Goal: Task Accomplishment & Management: Complete application form

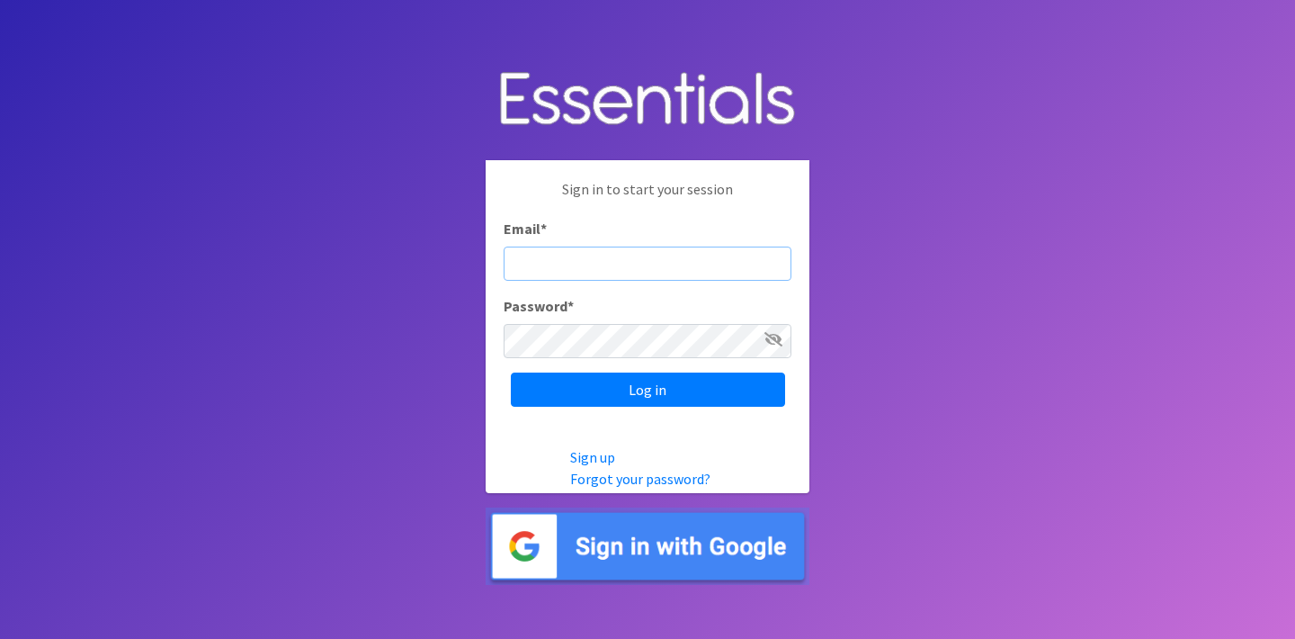
type input "[PERSON_NAME][EMAIL_ADDRESS][DOMAIN_NAME]"
click at [647, 388] on input "Log in" at bounding box center [648, 389] width 274 height 34
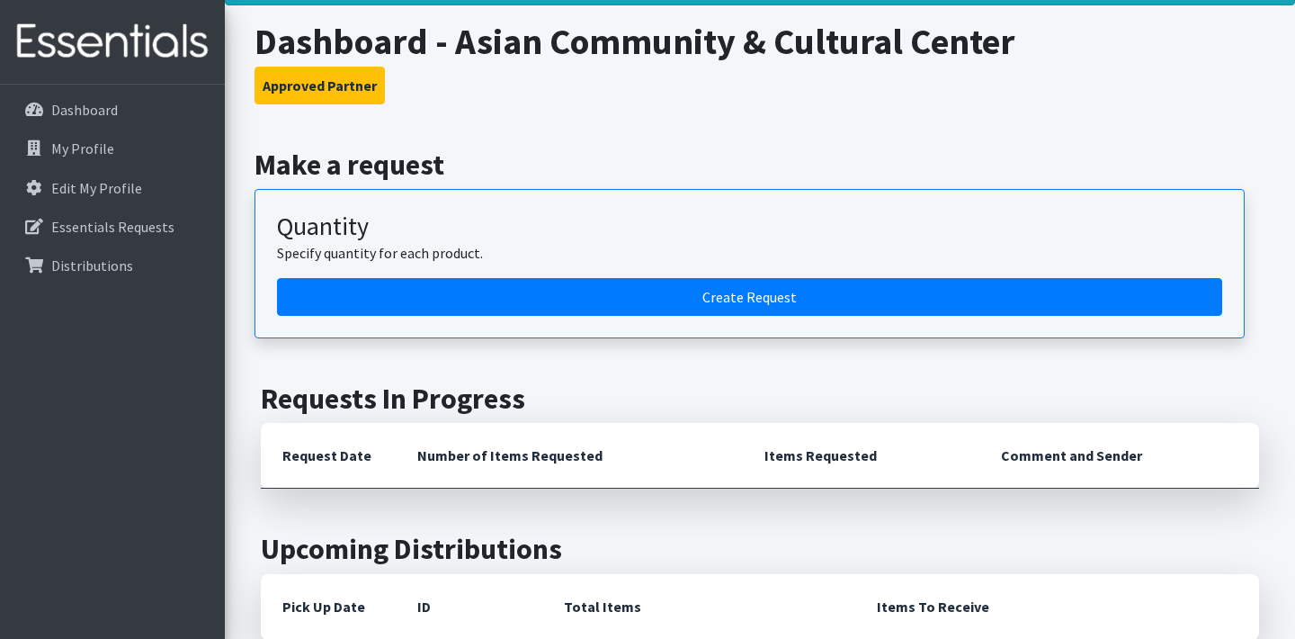
scroll to position [102, 0]
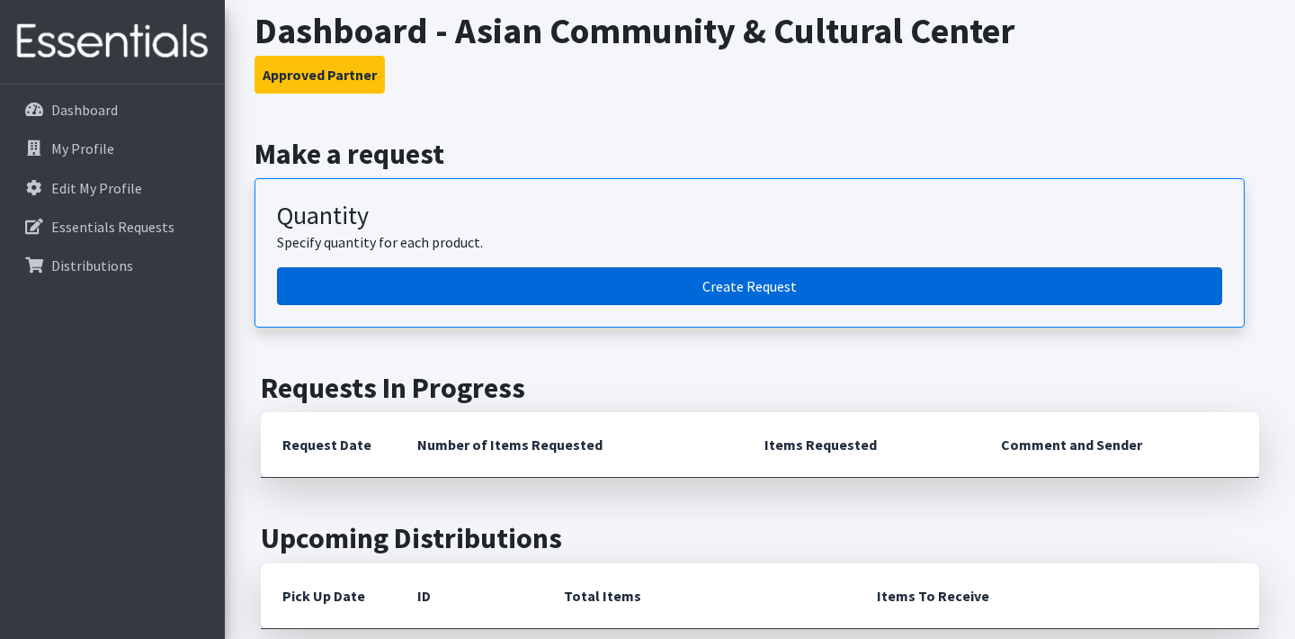
click at [698, 281] on link "Create Request" at bounding box center [749, 286] width 945 height 38
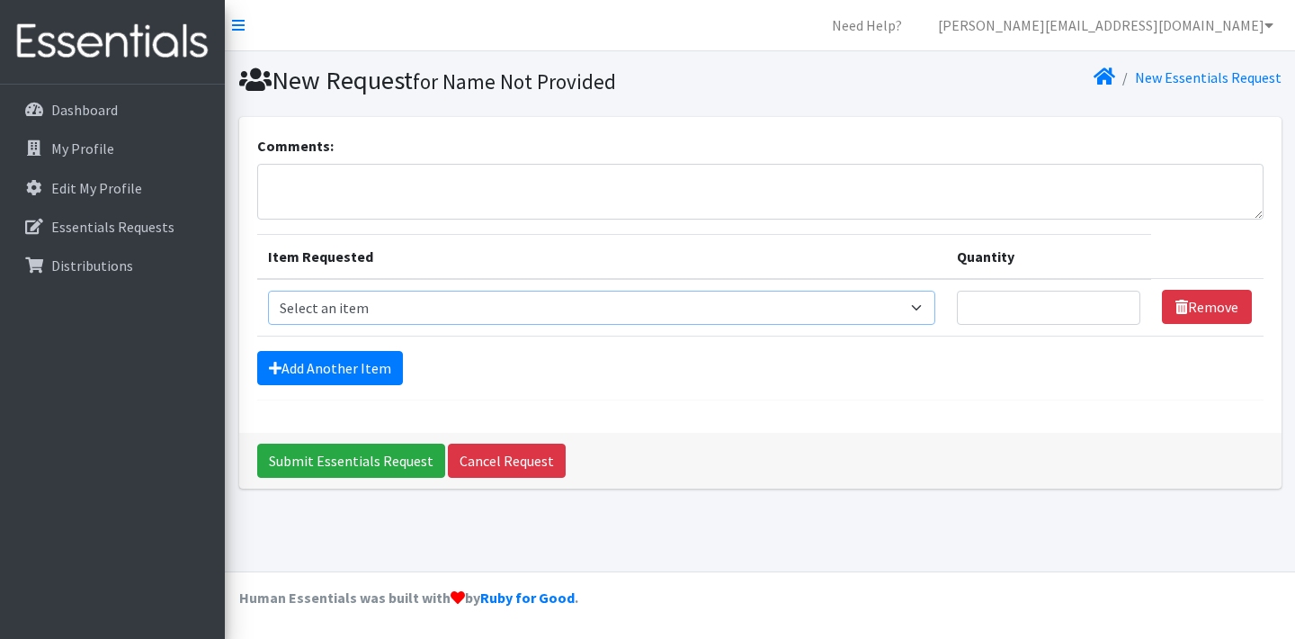
select select "15546"
click at [987, 305] on input "Quantity" at bounding box center [1048, 307] width 183 height 34
type input "55"
click at [365, 368] on link "Add Another Item" at bounding box center [330, 368] width 146 height 34
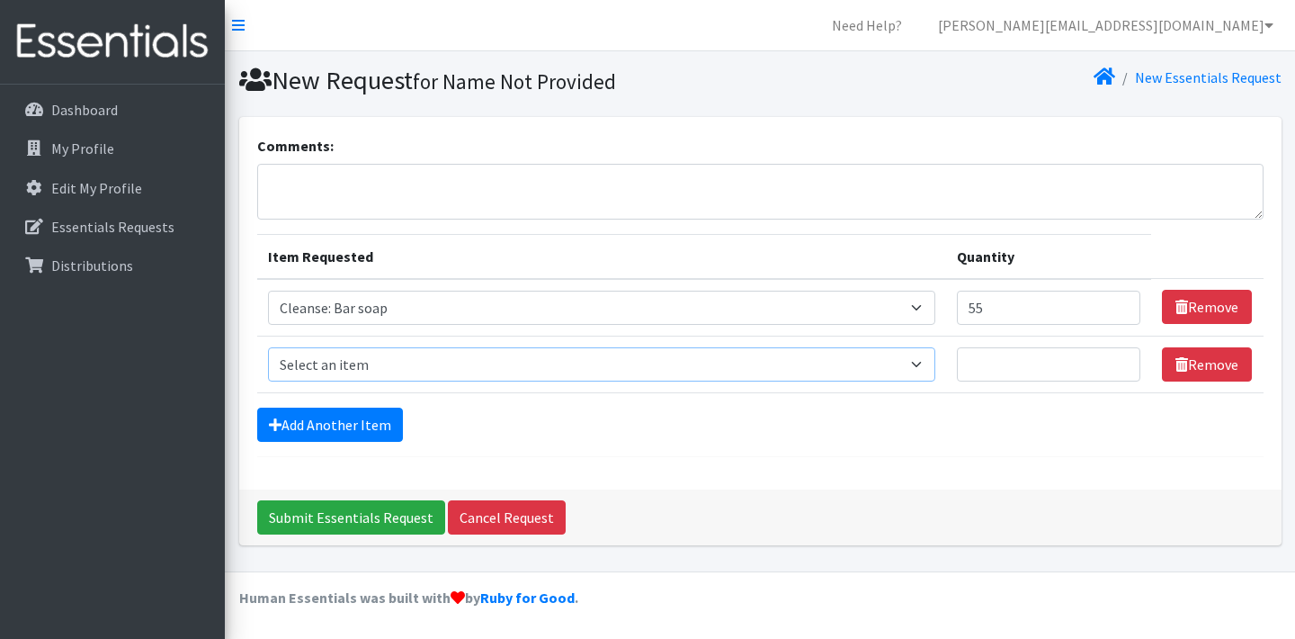
select select "12028"
click at [986, 362] on input "Quantity" at bounding box center [1048, 364] width 183 height 34
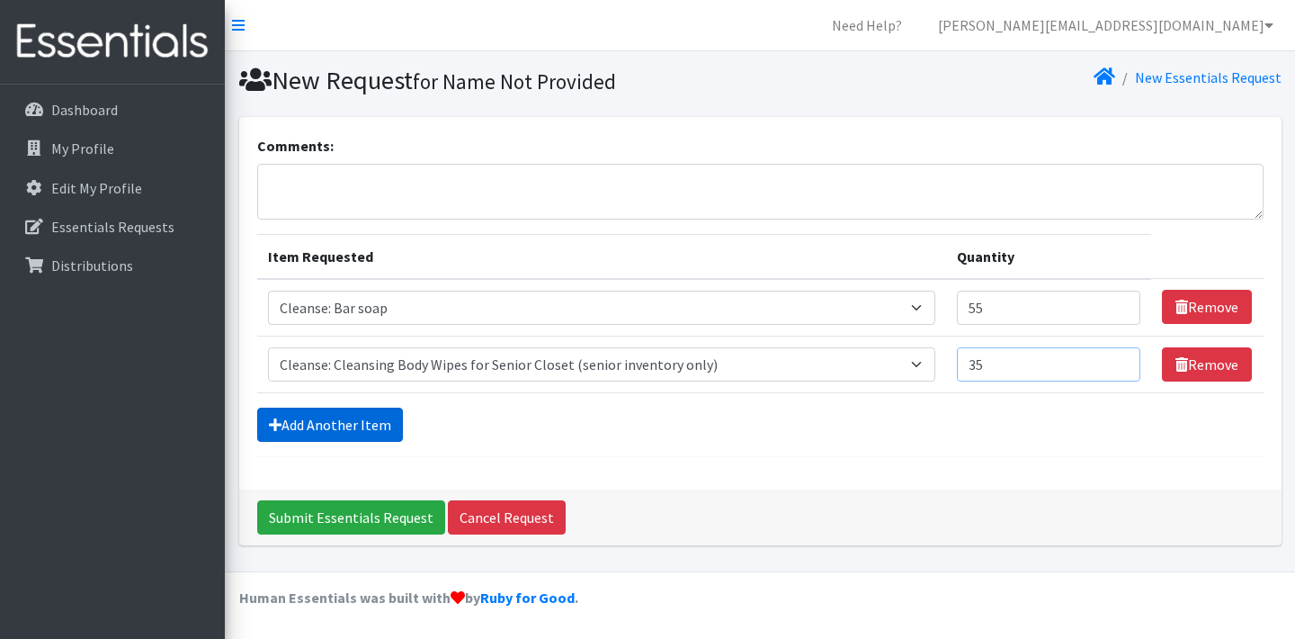
type input "35"
click at [371, 422] on link "Add Another Item" at bounding box center [330, 424] width 146 height 34
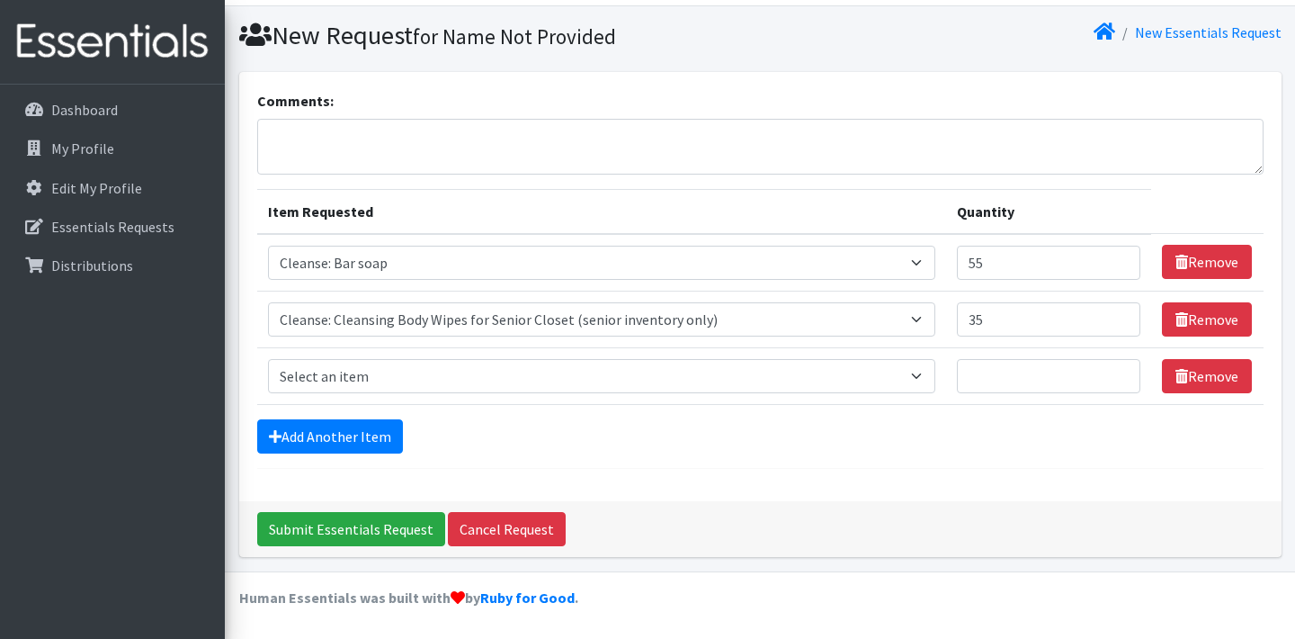
scroll to position [44, 0]
select select "12010"
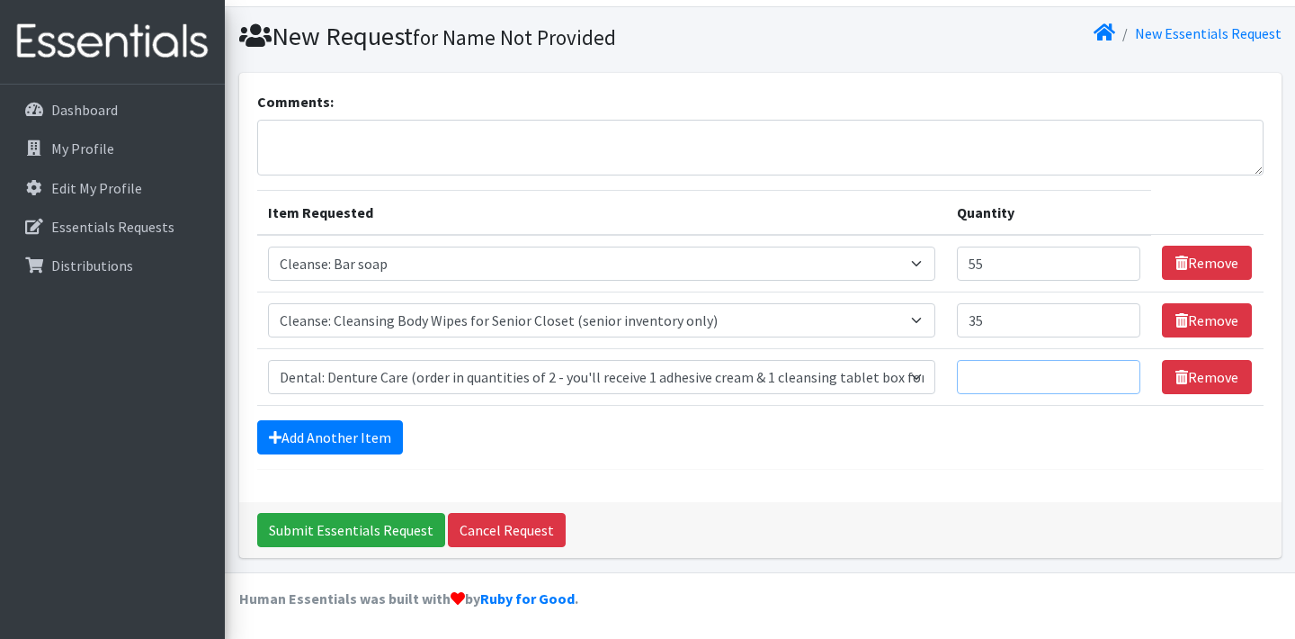
click at [997, 372] on input "Quantity" at bounding box center [1048, 377] width 183 height 34
type input "5"
click at [374, 440] on link "Add Another Item" at bounding box center [330, 437] width 146 height 34
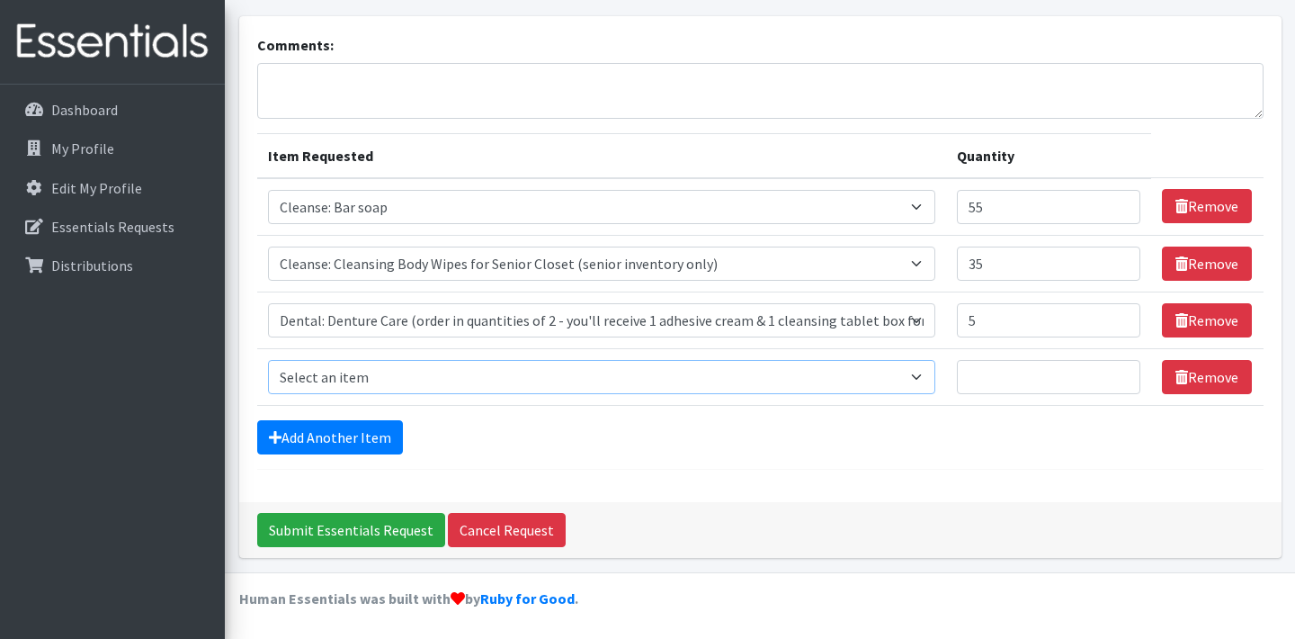
select select "15547"
click at [980, 373] on input "Quantity" at bounding box center [1048, 377] width 183 height 34
type input "5"
click at [360, 433] on link "Add Another Item" at bounding box center [330, 437] width 146 height 34
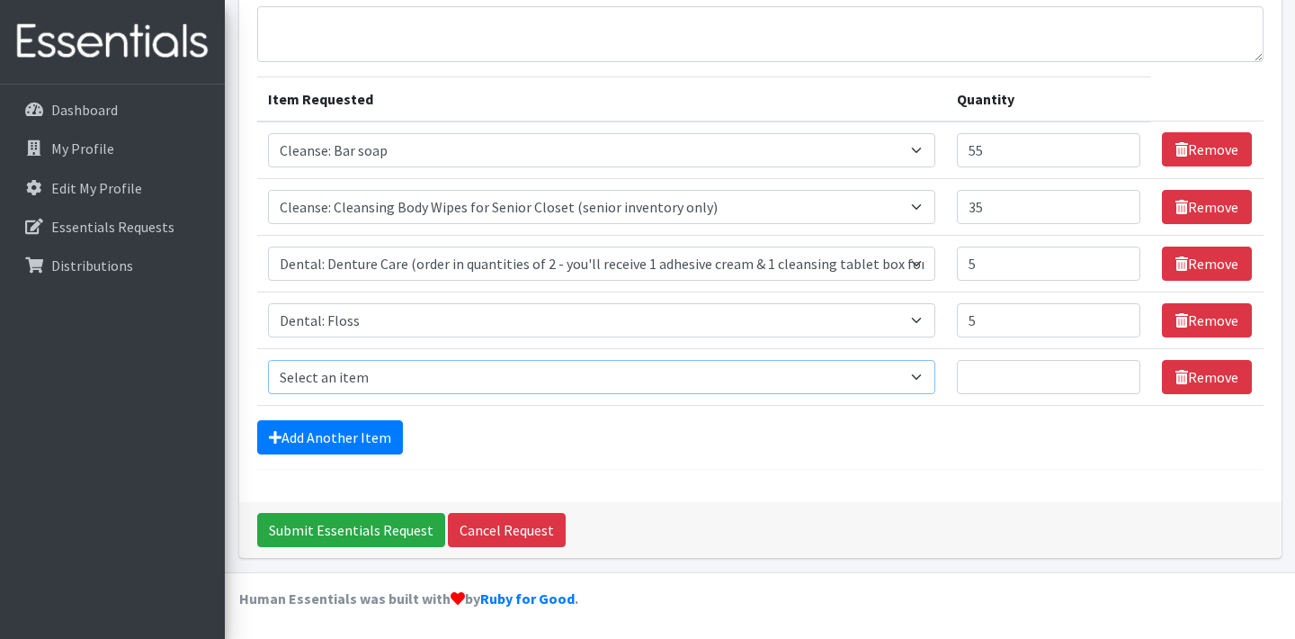
select select "15549"
click at [984, 379] on input "Quantity" at bounding box center [1048, 377] width 183 height 34
type input "25"
click at [371, 428] on link "Add Another Item" at bounding box center [330, 437] width 146 height 34
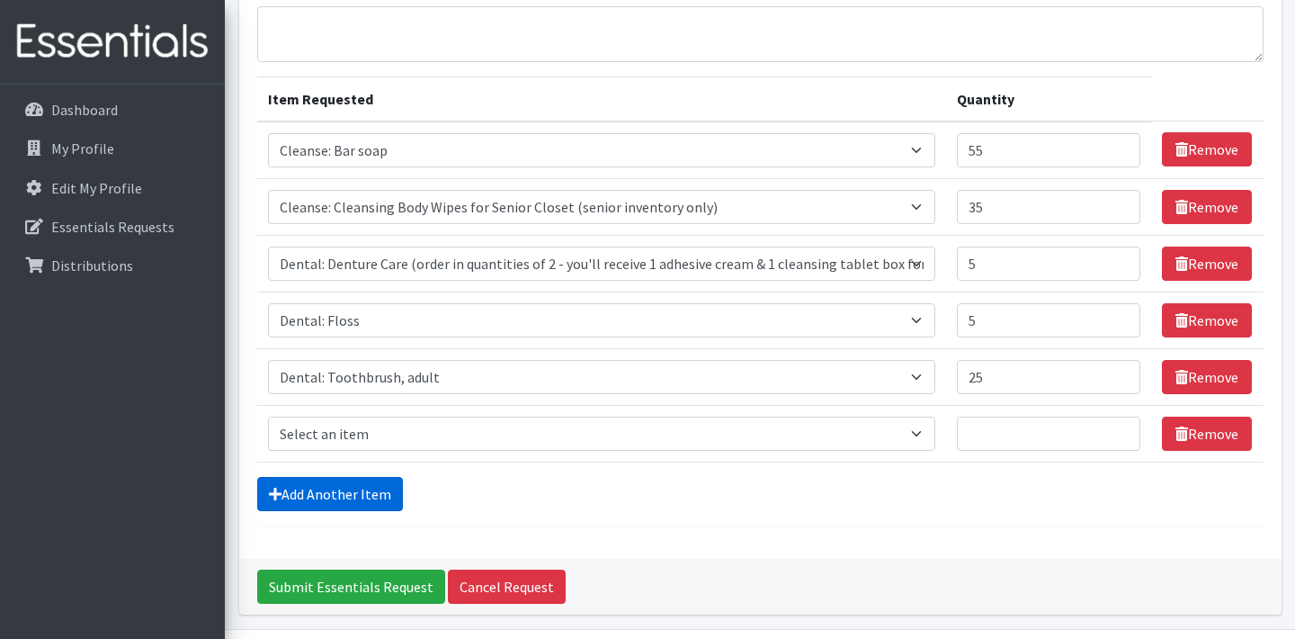
scroll to position [214, 0]
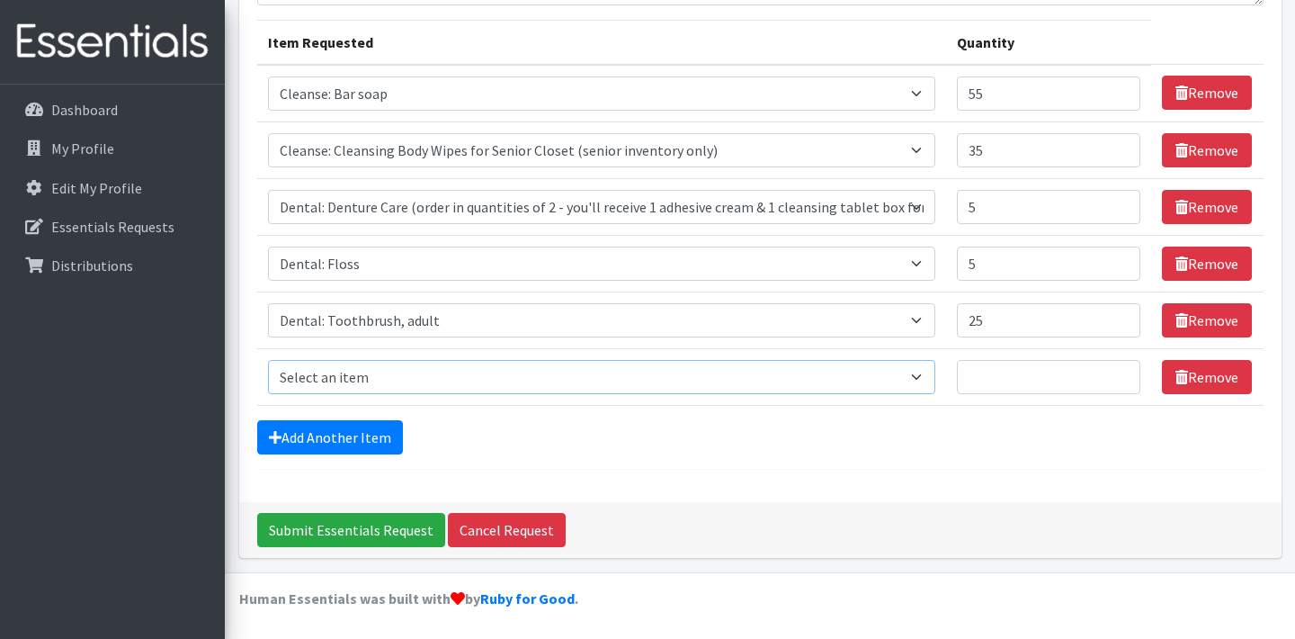
select select "12032"
click at [987, 380] on input "Quantity" at bounding box center [1048, 377] width 183 height 34
type input "25"
click at [376, 432] on link "Add Another Item" at bounding box center [330, 437] width 146 height 34
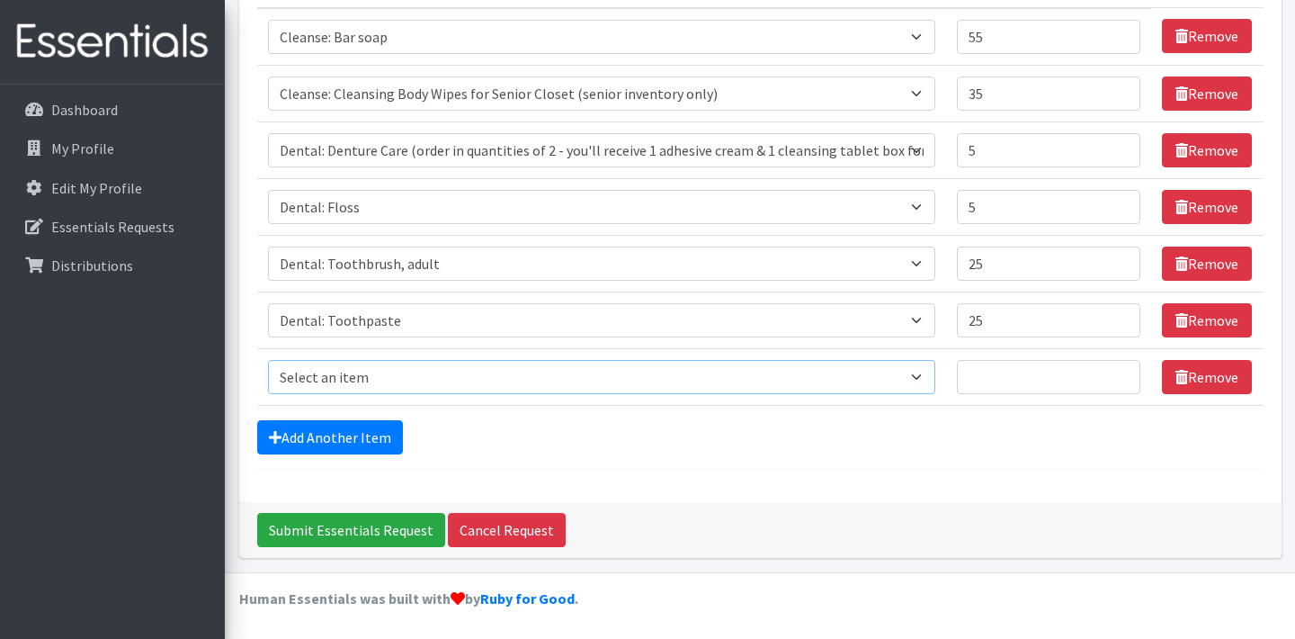
select select "12011"
click at [988, 377] on input "Quantity" at bounding box center [1048, 377] width 183 height 34
type input "5"
click at [379, 440] on link "Add Another Item" at bounding box center [330, 437] width 146 height 34
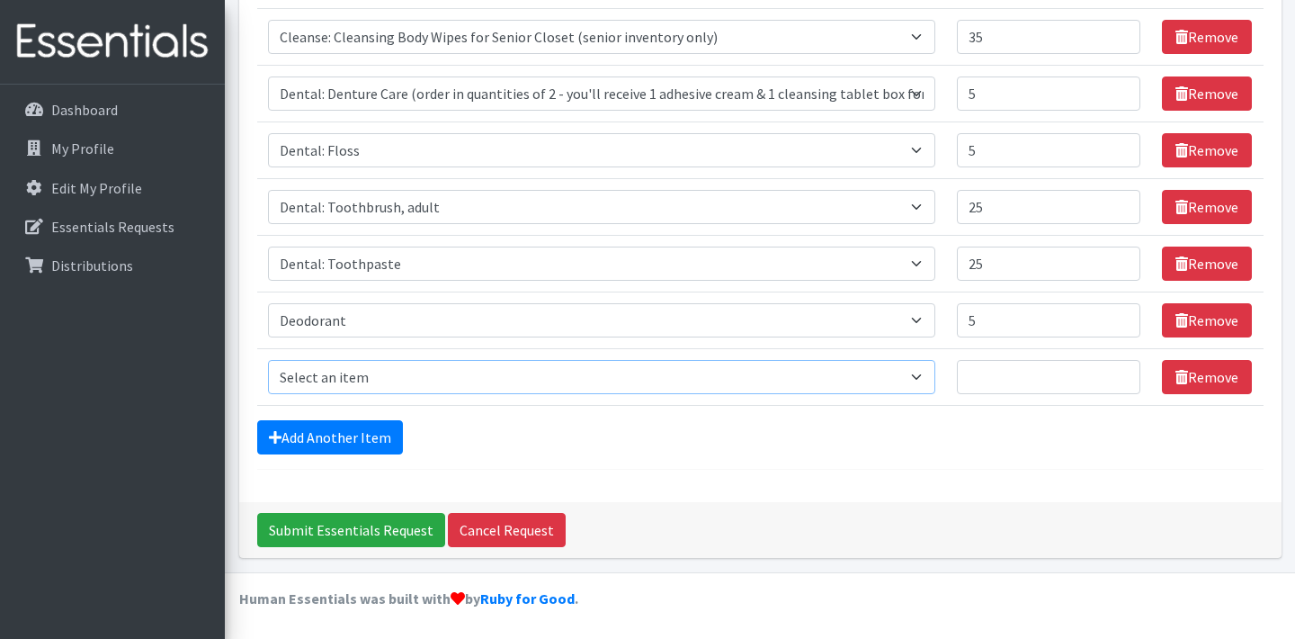
select select "15542"
click at [376, 437] on link "Add Another Item" at bounding box center [330, 437] width 146 height 34
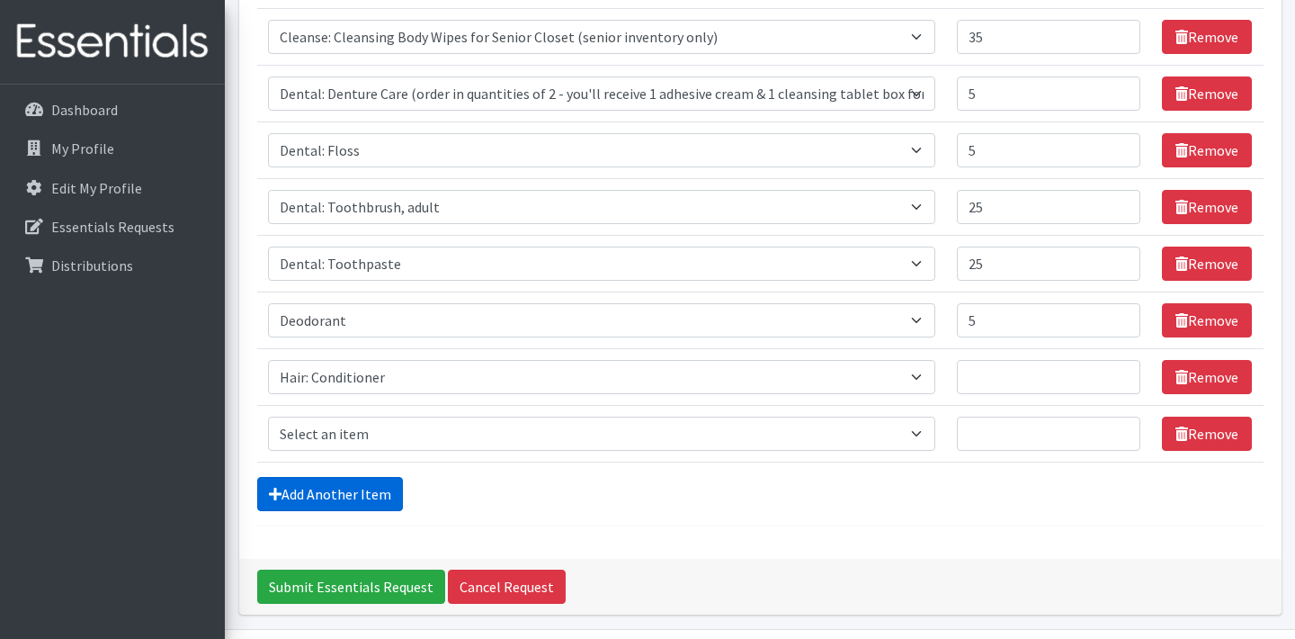
scroll to position [384, 0]
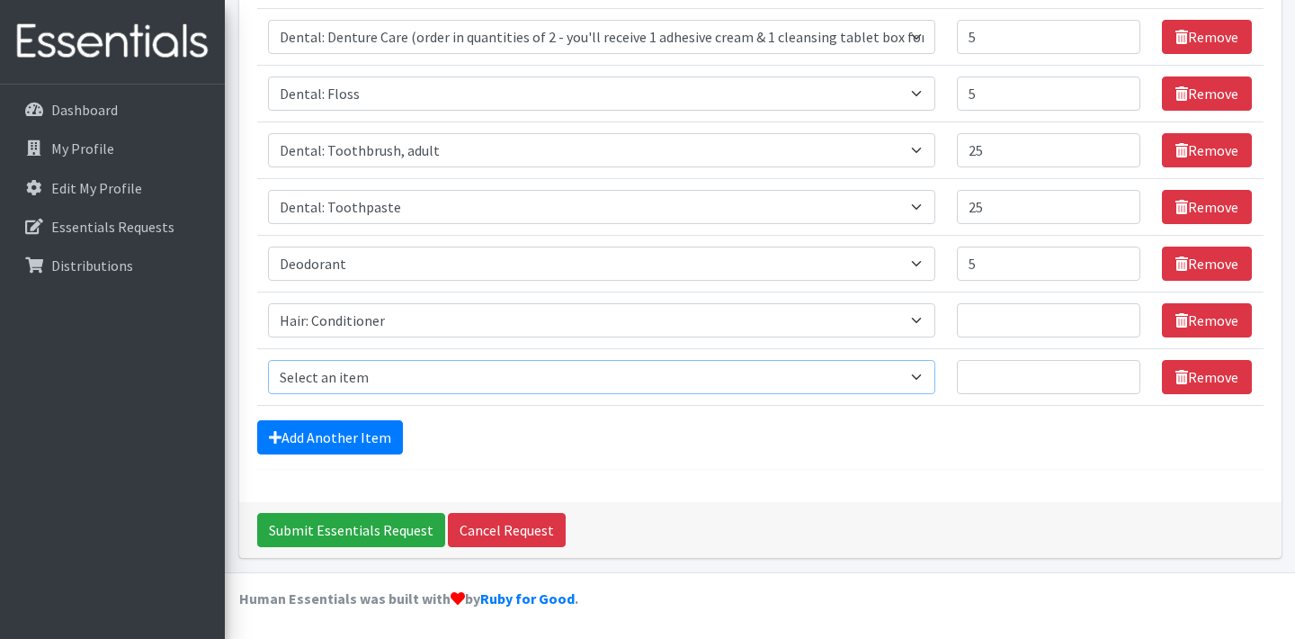
select select "15544"
click at [994, 316] on input "Quantity" at bounding box center [1048, 320] width 183 height 34
type input "5"
click at [367, 430] on link "Add Another Item" at bounding box center [330, 437] width 146 height 34
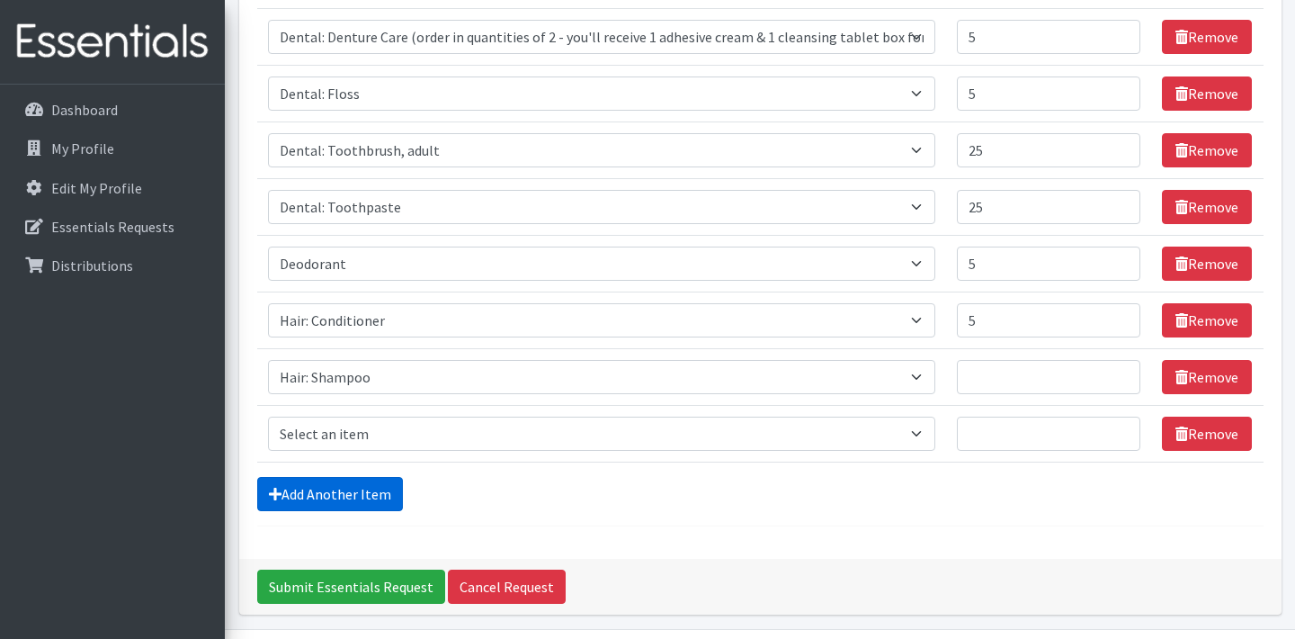
scroll to position [441, 0]
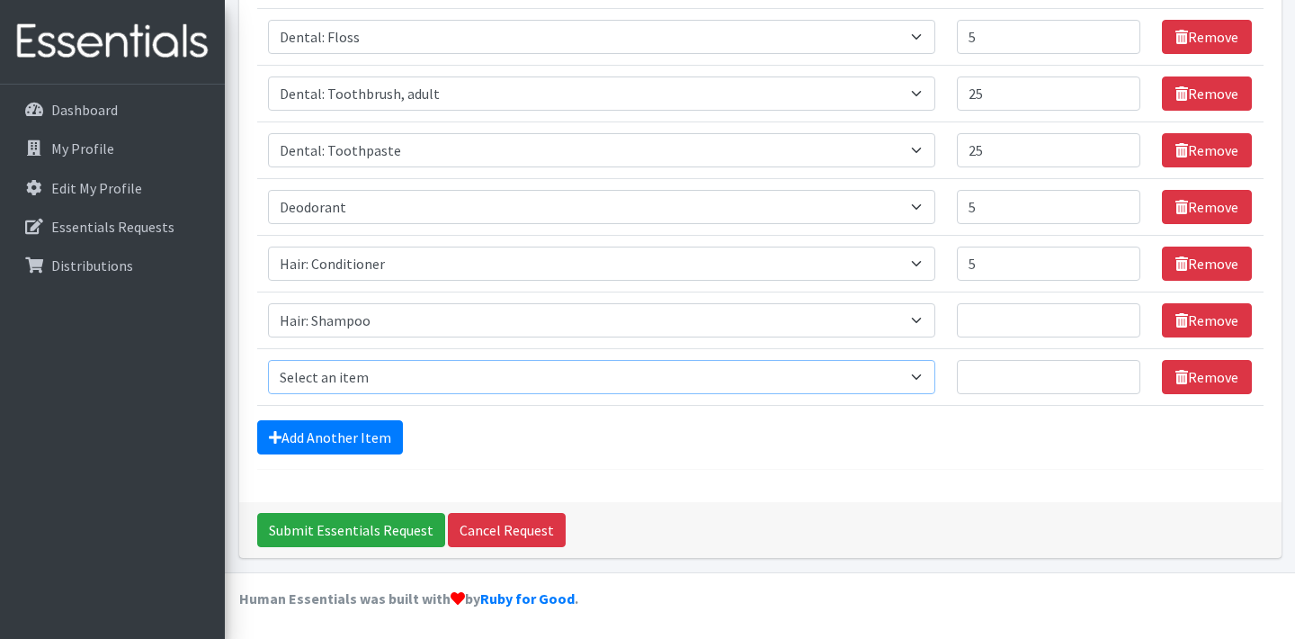
select select "15545"
click at [987, 319] on input "Quantity" at bounding box center [1048, 320] width 183 height 34
type input "55"
click at [997, 380] on input "Quantity" at bounding box center [1048, 377] width 183 height 34
type input "5"
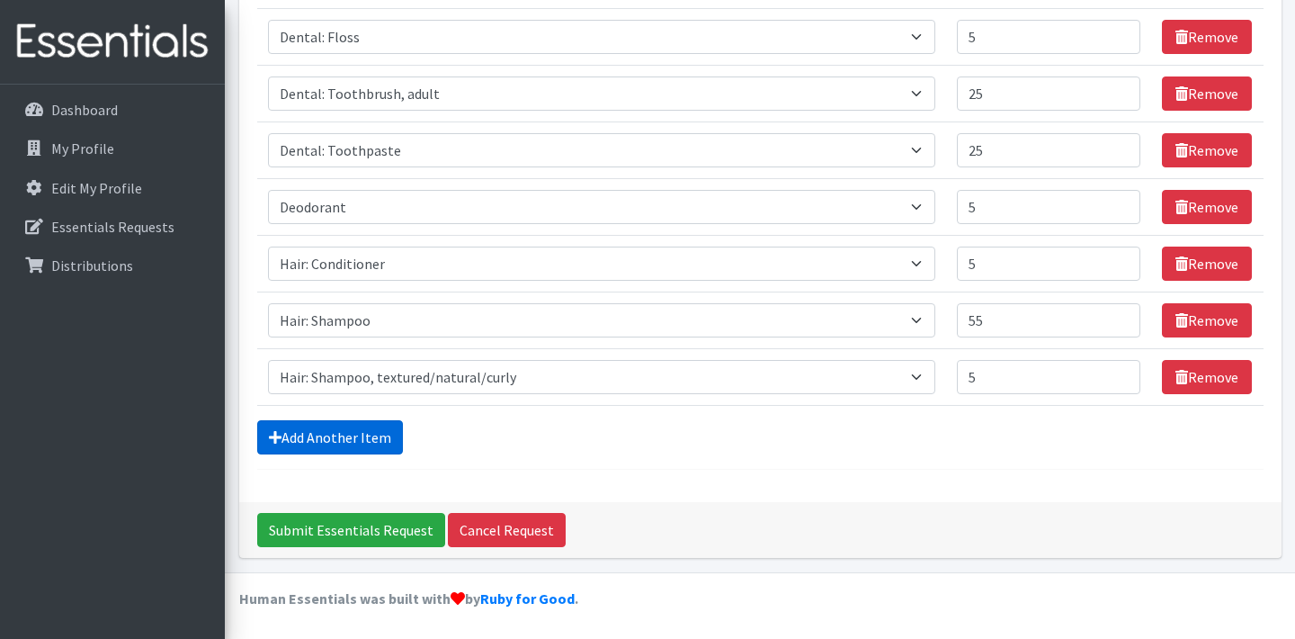
click at [358, 439] on link "Add Another Item" at bounding box center [330, 437] width 146 height 34
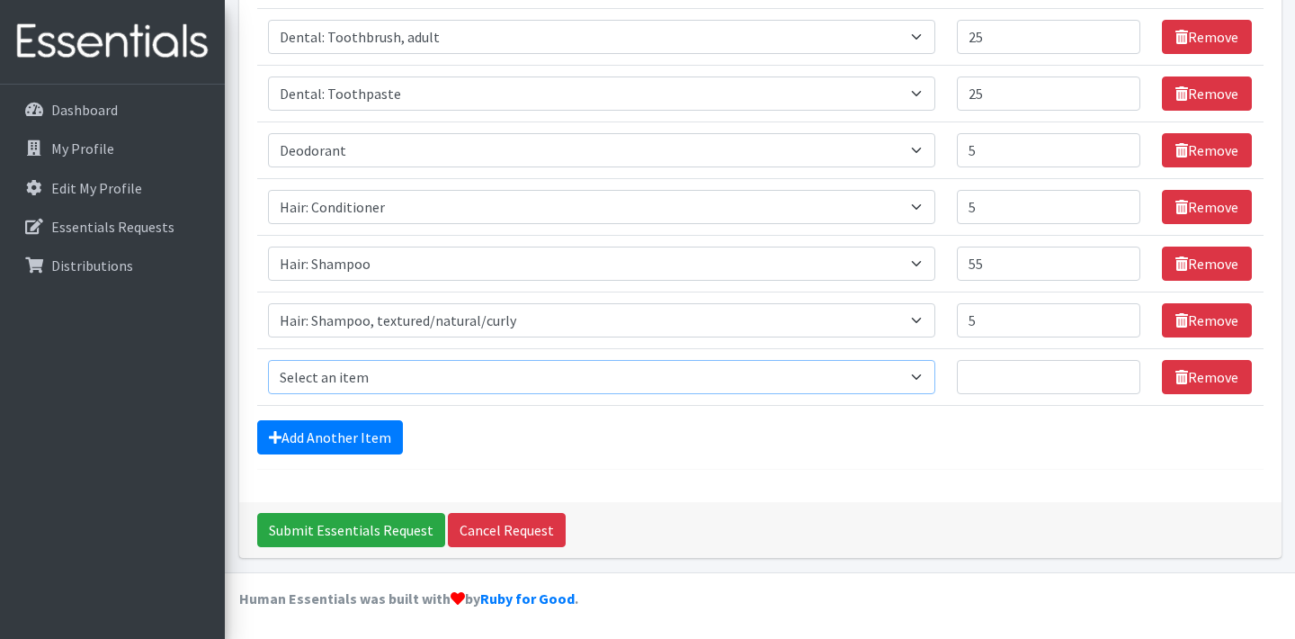
select select "15161"
click at [983, 374] on input "Quantity" at bounding box center [1048, 377] width 183 height 34
type input "5"
click at [311, 437] on link "Add Another Item" at bounding box center [330, 437] width 146 height 34
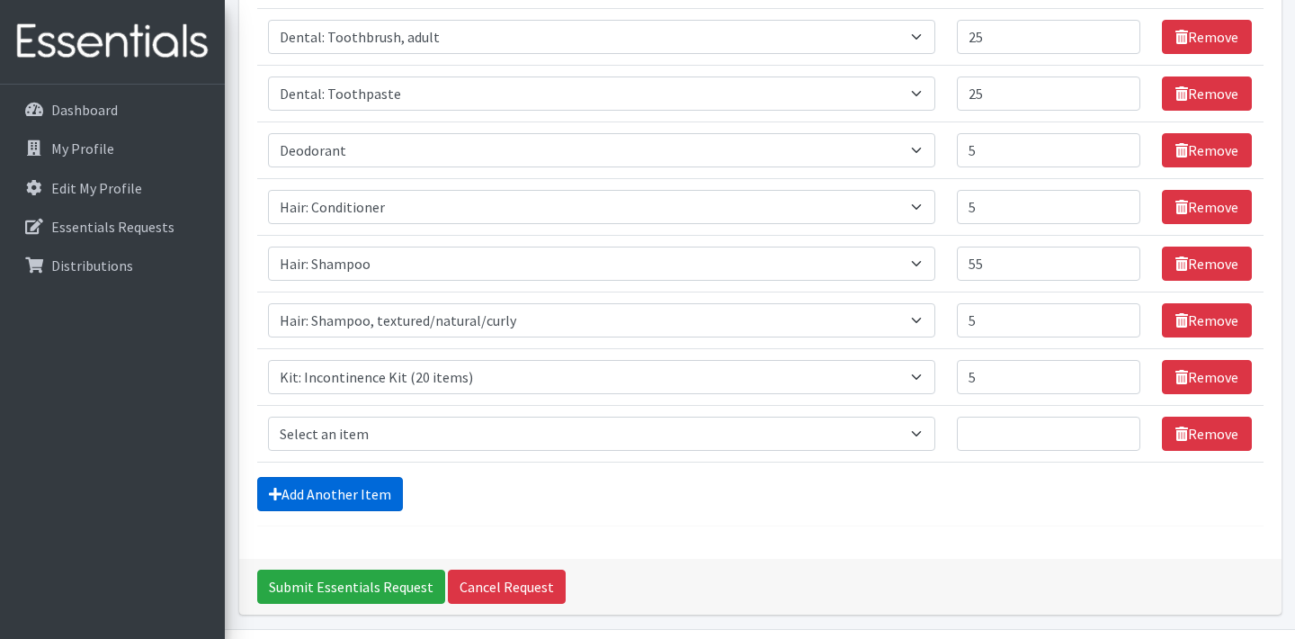
scroll to position [554, 0]
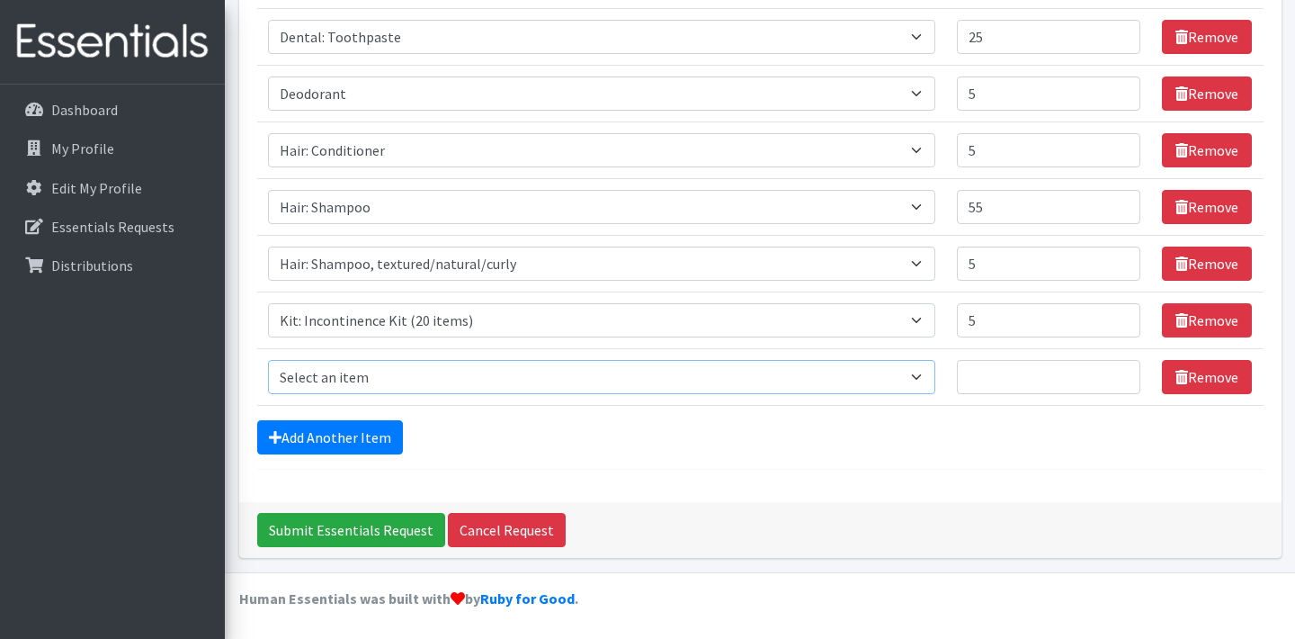
select select "15113"
click at [992, 380] on input "Quantity" at bounding box center [1048, 377] width 183 height 34
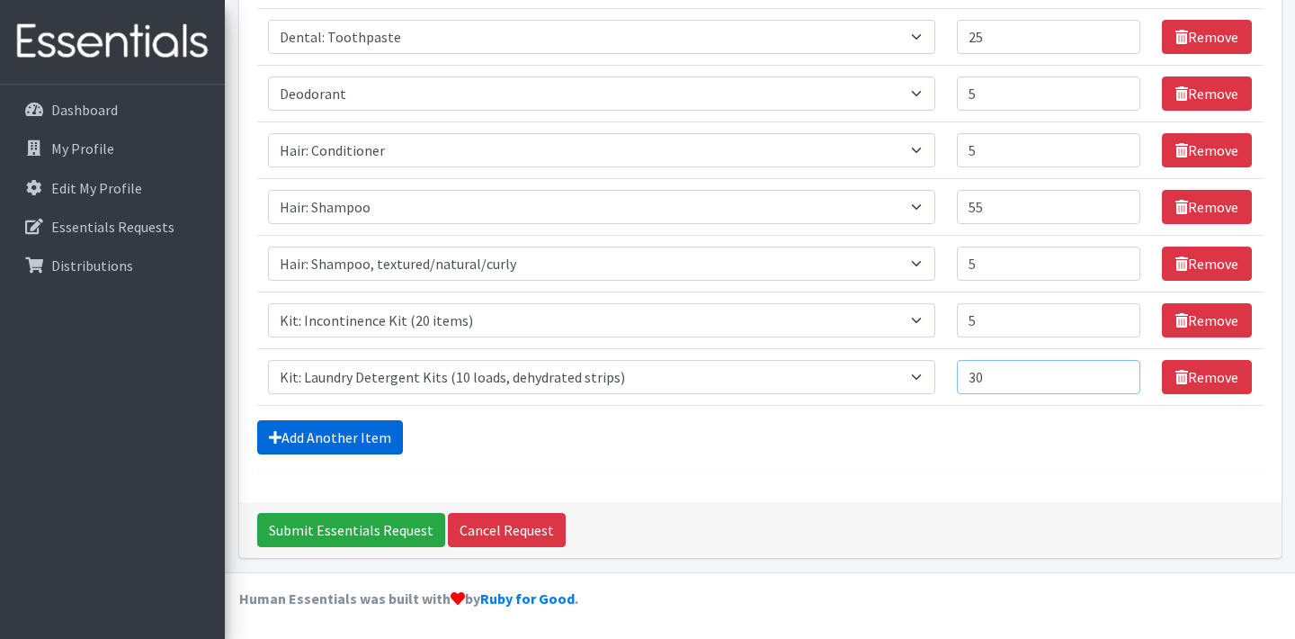
type input "30"
click at [336, 433] on link "Add Another Item" at bounding box center [330, 437] width 146 height 34
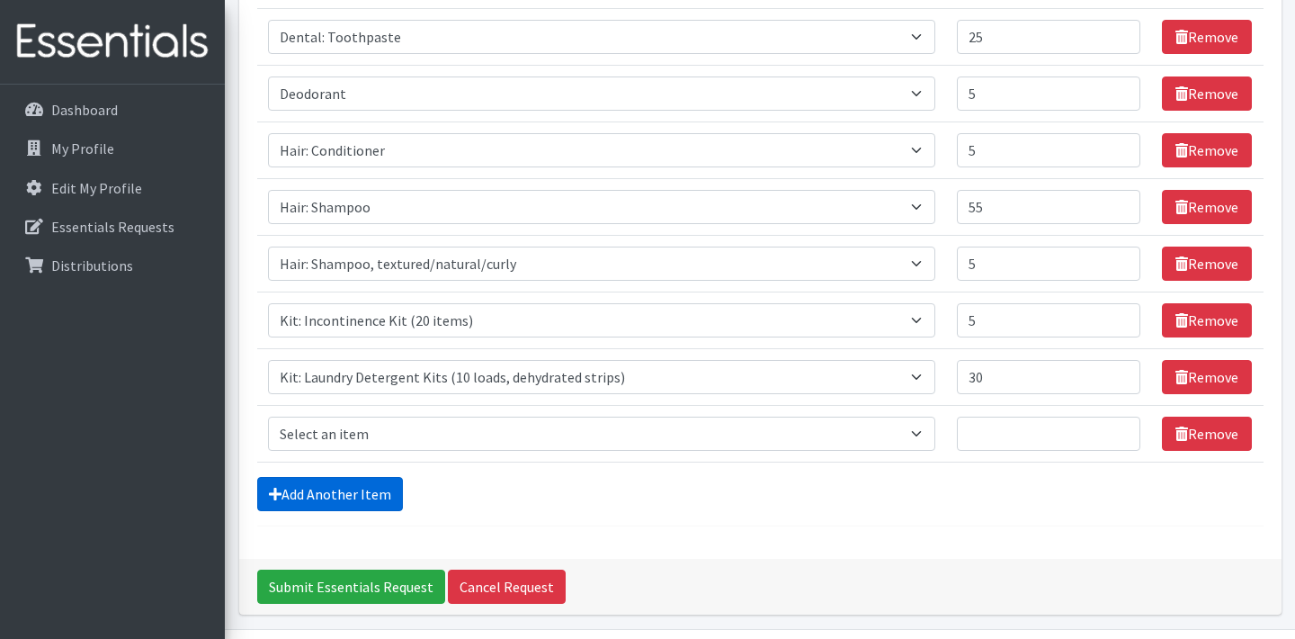
scroll to position [611, 0]
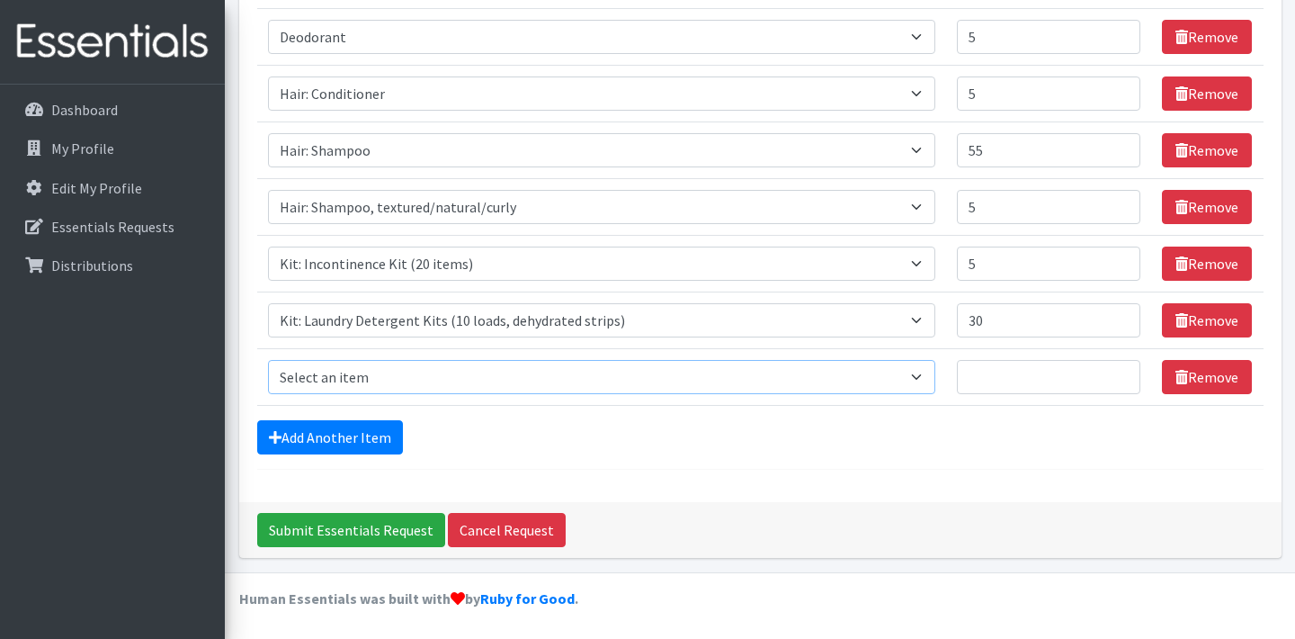
select select "12020"
click at [977, 375] on input "Quantity" at bounding box center [1048, 377] width 183 height 34
type input "55"
click at [371, 436] on link "Add Another Item" at bounding box center [330, 437] width 146 height 34
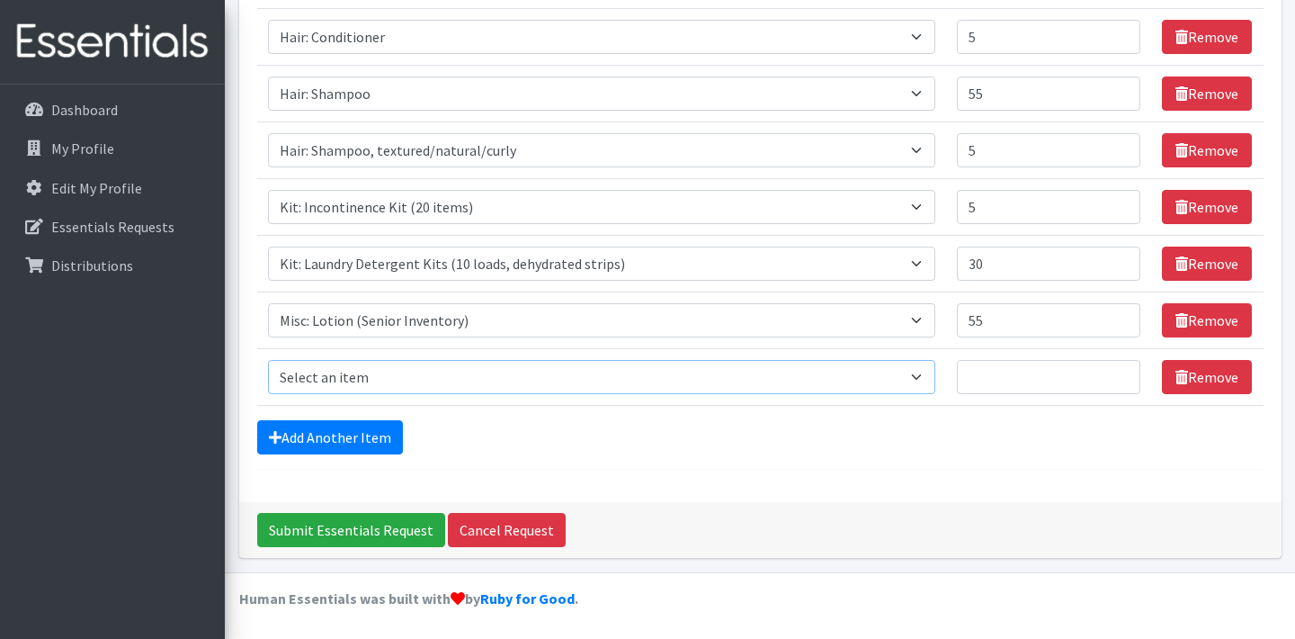
select select "15551"
click at [989, 375] on input "Quantity" at bounding box center [1048, 377] width 183 height 34
type input "5"
click at [856, 452] on div "Add Another Item" at bounding box center [760, 437] width 1006 height 34
click at [359, 532] on input "Submit Essentials Request" at bounding box center [351, 530] width 188 height 34
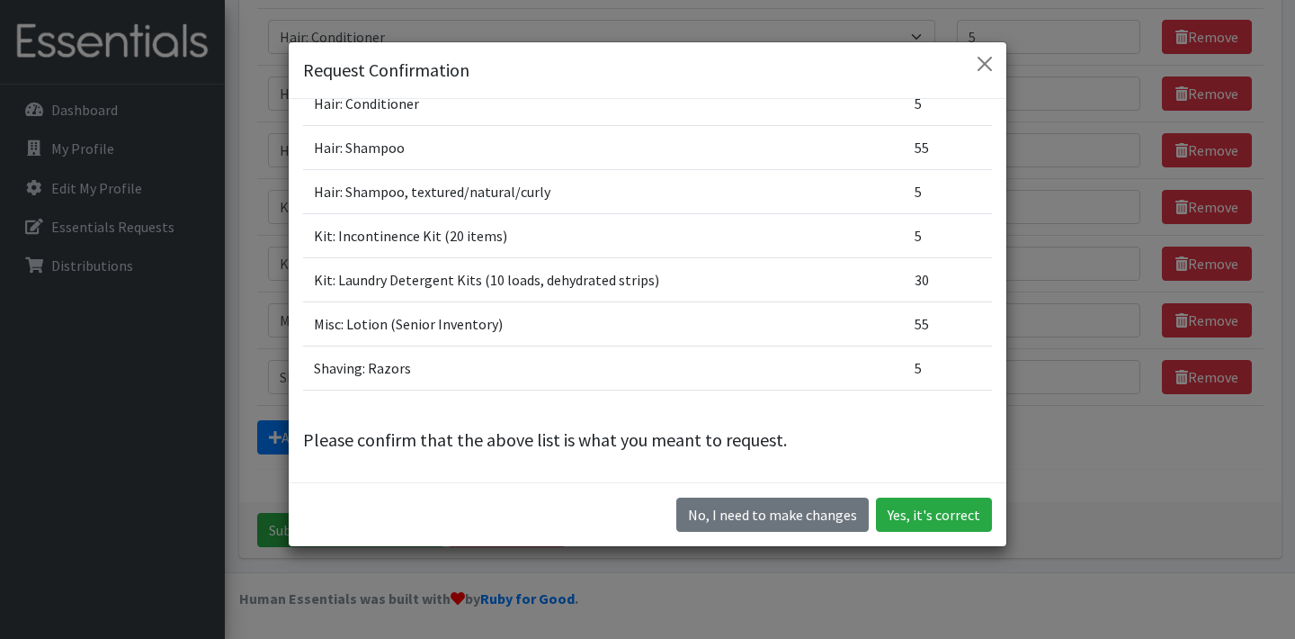
scroll to position [50, 0]
click at [942, 517] on button "Yes, it's correct" at bounding box center [934, 514] width 116 height 34
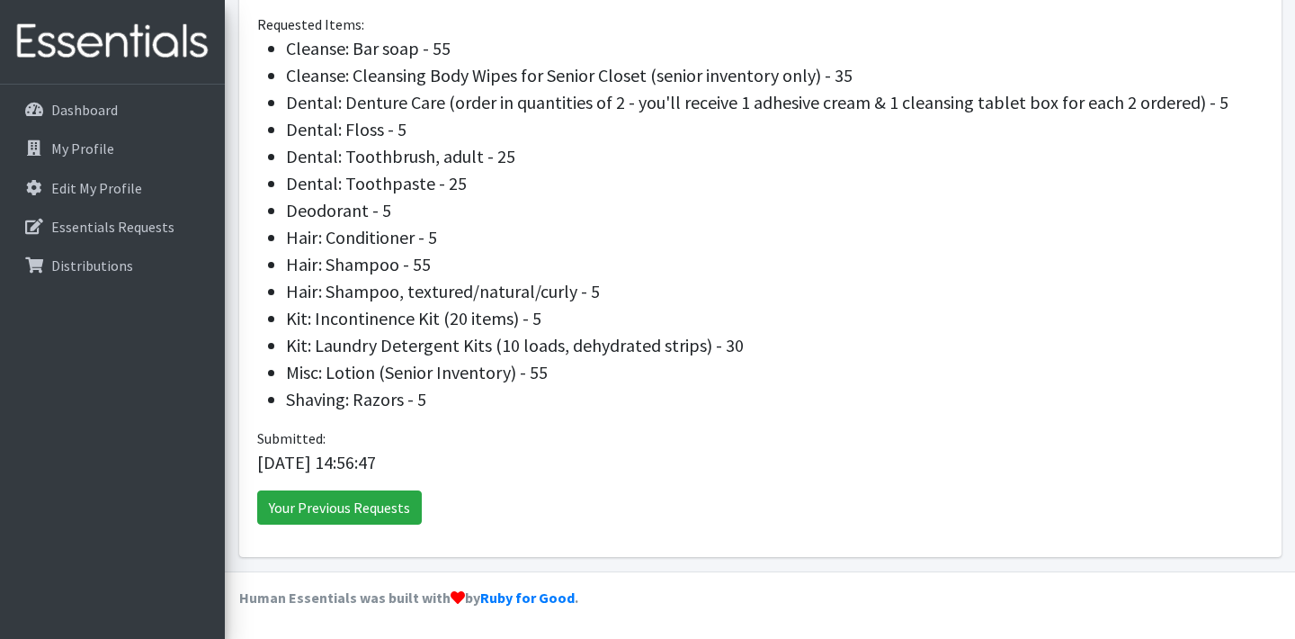
scroll to position [654, 0]
